Goal: Information Seeking & Learning: Learn about a topic

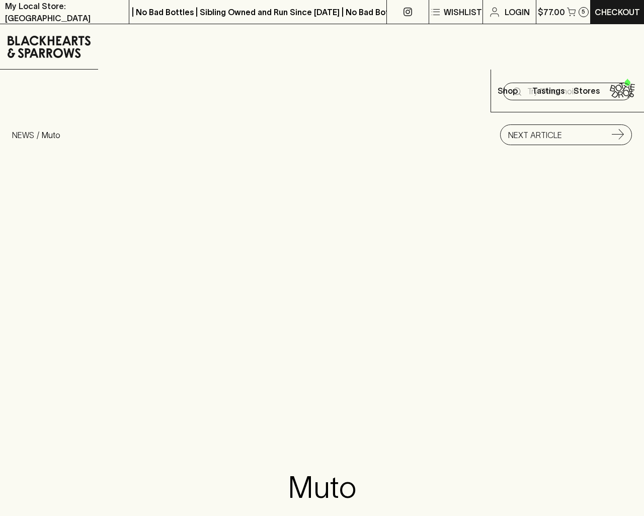
scroll to position [1309, 0]
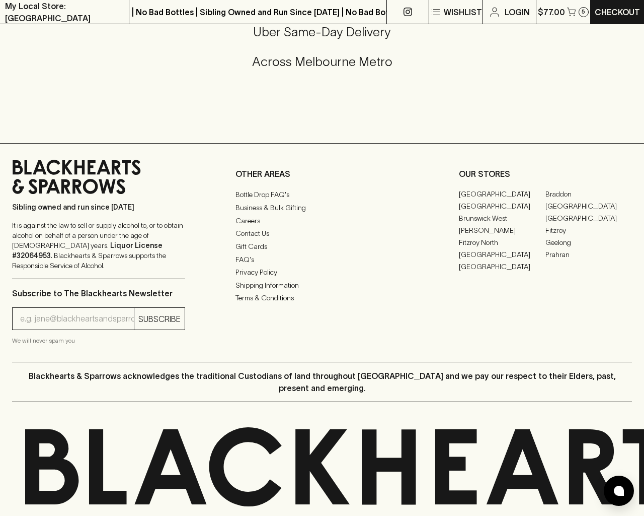
type input "[EMAIL_ADDRESS]"
type input "1"
type input "e"
type input "Elderton E Series Chardonnay 2023"
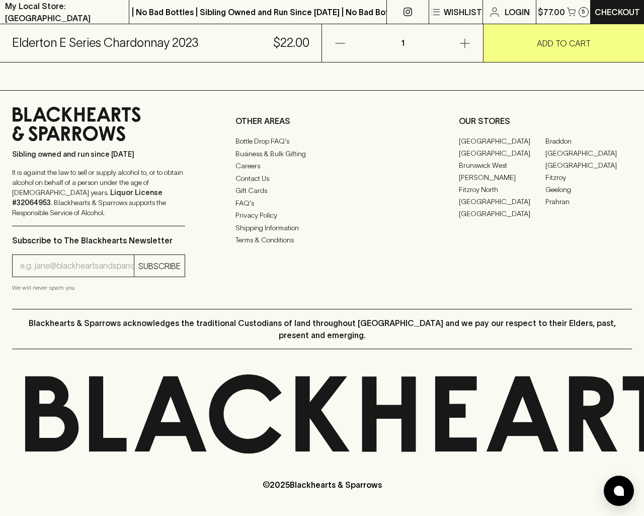
scroll to position [608, 0]
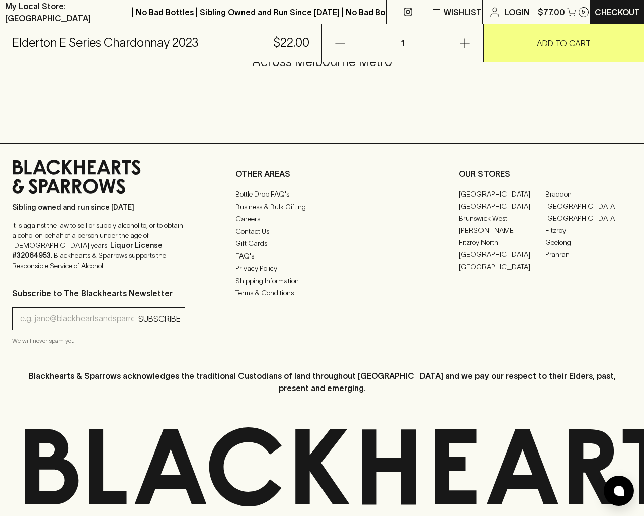
type input "e"
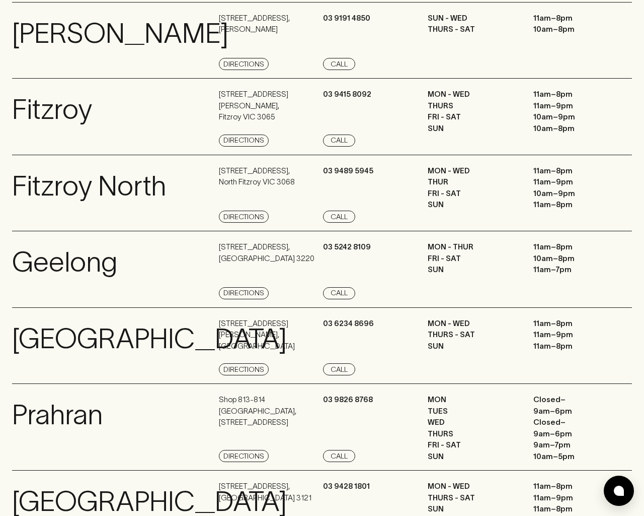
scroll to position [1352, 0]
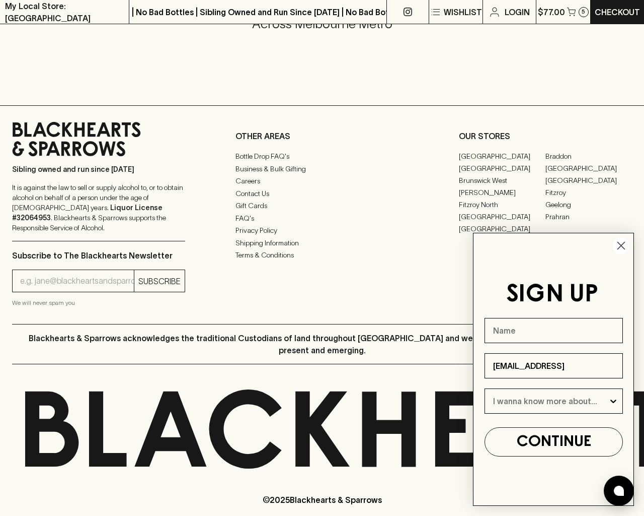
type input "e"
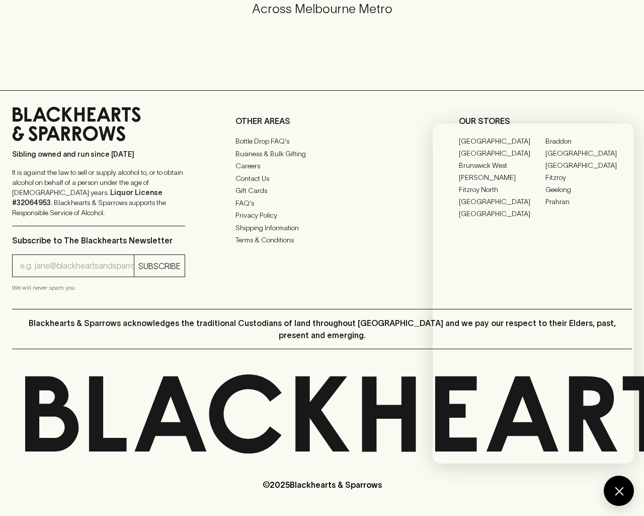
scroll to position [533, 0]
